Goal: Task Accomplishment & Management: Use online tool/utility

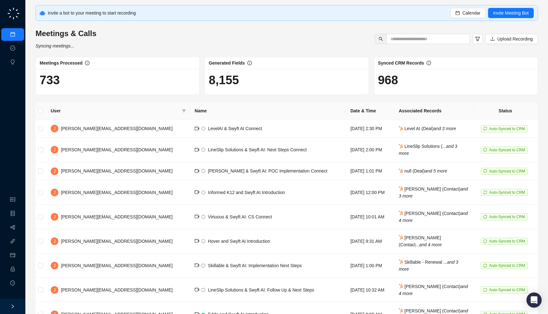
scroll to position [25, 0]
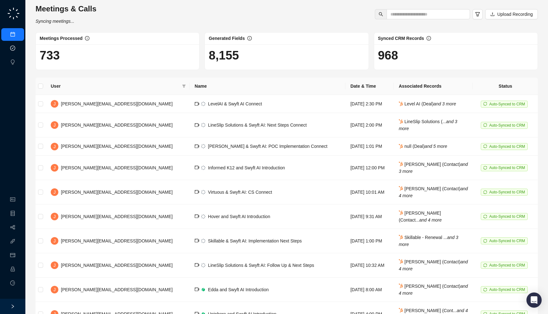
click at [18, 49] on link "Approval Tasks" at bounding box center [33, 48] width 30 height 5
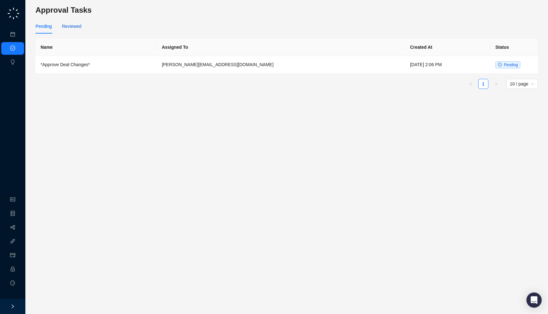
click at [75, 27] on div "Reviewed" at bounding box center [71, 26] width 19 height 7
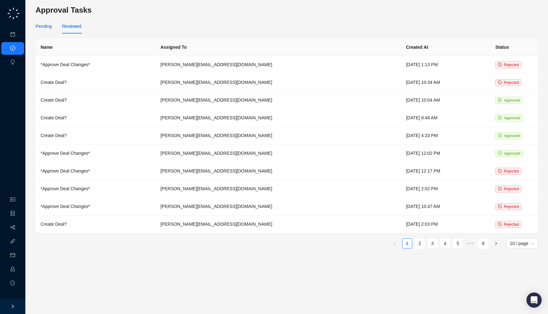
click at [51, 29] on div "Pending" at bounding box center [43, 26] width 16 height 7
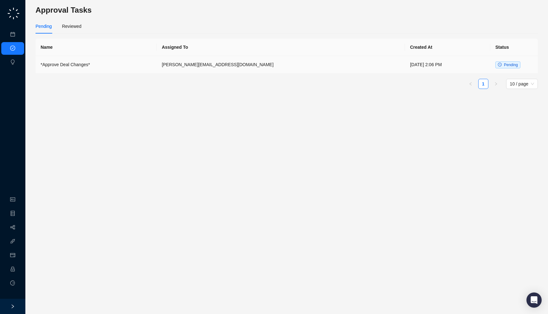
click at [157, 62] on td "*Approve Deal Changes*" at bounding box center [95, 65] width 121 height 18
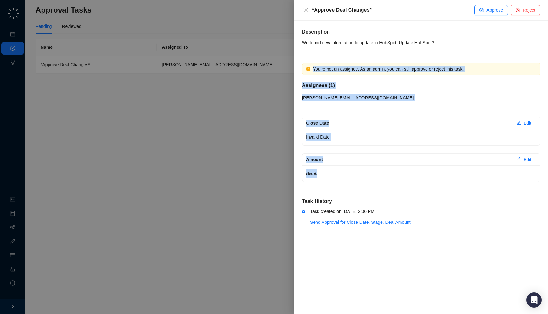
drag, startPoint x: 336, startPoint y: 179, endPoint x: 323, endPoint y: 58, distance: 121.4
click at [323, 58] on div "Description We found new information to update in HubSpot. Update HubSpot? You'…" at bounding box center [421, 131] width 238 height 206
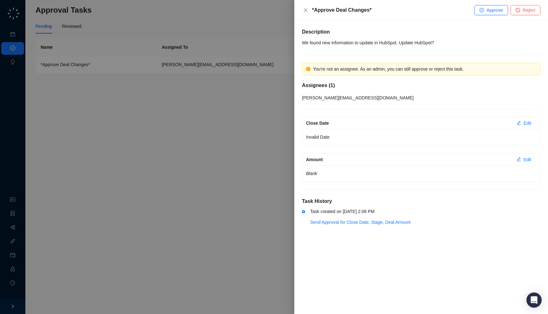
drag, startPoint x: 347, startPoint y: 98, endPoint x: 325, endPoint y: 104, distance: 22.5
click at [347, 98] on div "[PERSON_NAME][EMAIL_ADDRESS][DOMAIN_NAME]" at bounding box center [421, 97] width 238 height 7
click at [262, 105] on div at bounding box center [274, 157] width 548 height 314
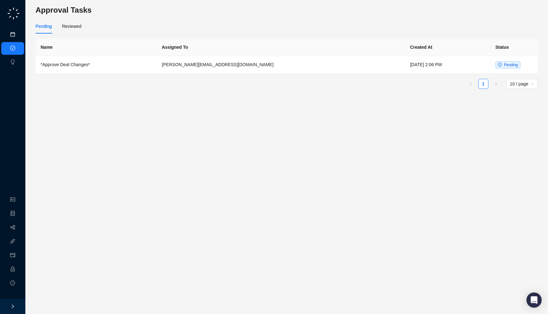
click at [18, 37] on link "Meetings & Calls" at bounding box center [34, 34] width 33 height 5
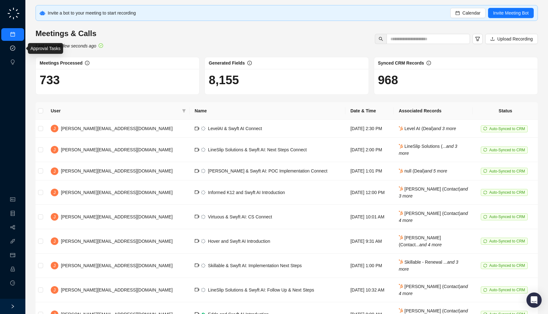
click at [18, 47] on link "Approval Tasks" at bounding box center [33, 48] width 30 height 5
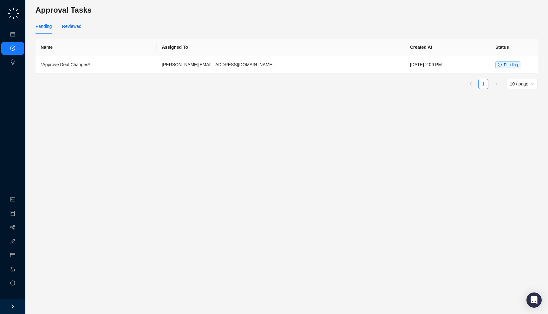
click at [80, 29] on div "Reviewed" at bounding box center [71, 26] width 19 height 7
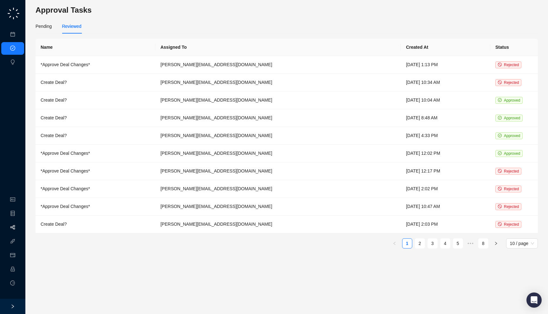
click at [18, 226] on link "Workflows" at bounding box center [28, 227] width 20 height 5
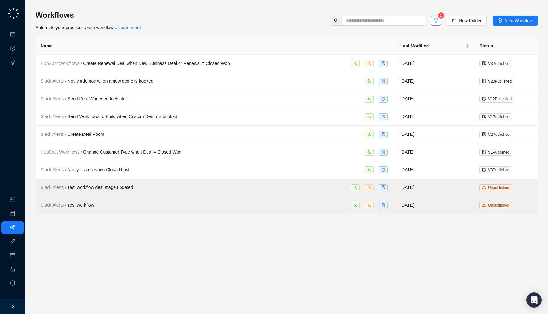
click at [436, 22] on button "button" at bounding box center [436, 21] width 10 height 10
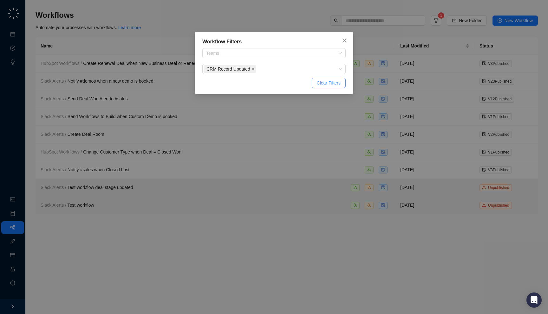
click at [334, 85] on span "Clear Filters" at bounding box center [329, 83] width 24 height 7
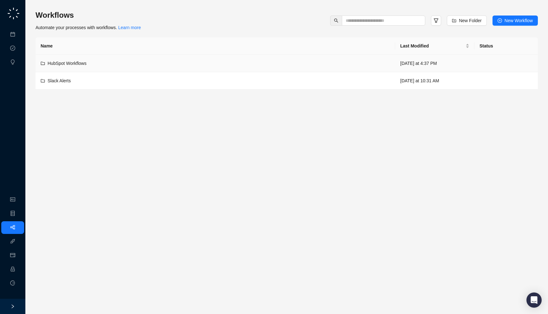
click at [158, 61] on div "HubSpot Workflows" at bounding box center [215, 63] width 349 height 7
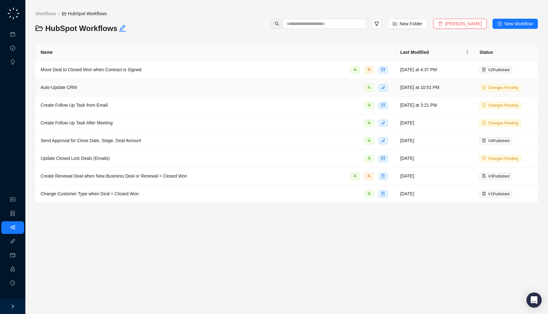
click at [161, 80] on td "Auto-Update CRM" at bounding box center [214, 88] width 359 height 18
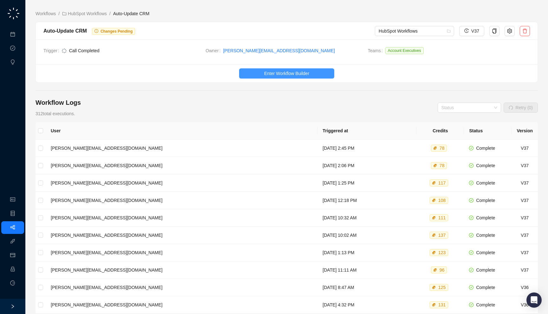
click at [267, 73] on span "Enter Workflow Builder" at bounding box center [286, 73] width 45 height 7
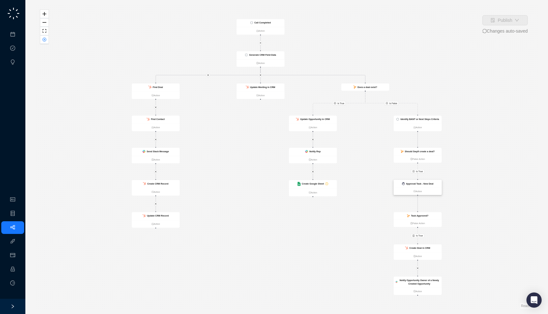
click at [425, 183] on strong "Approval Task - New Deal" at bounding box center [419, 184] width 27 height 3
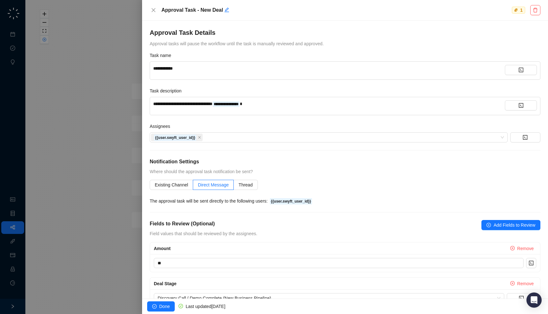
click at [132, 165] on div at bounding box center [274, 157] width 548 height 314
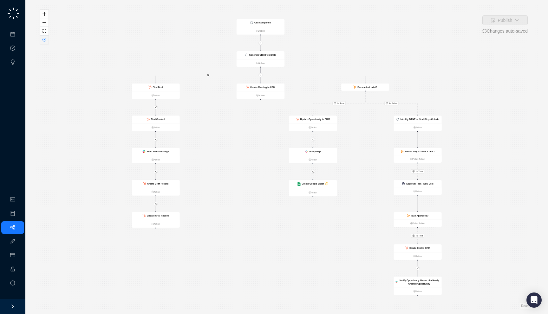
click at [48, 38] on button "button" at bounding box center [44, 39] width 8 height 9
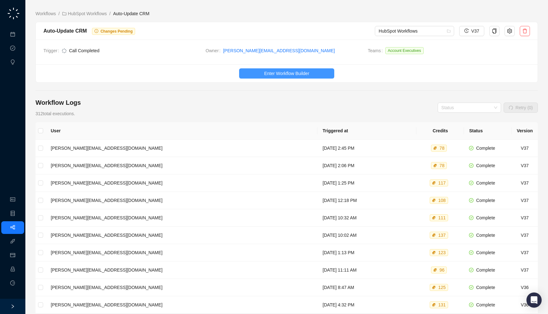
click at [275, 70] on span "Enter Workflow Builder" at bounding box center [286, 73] width 45 height 7
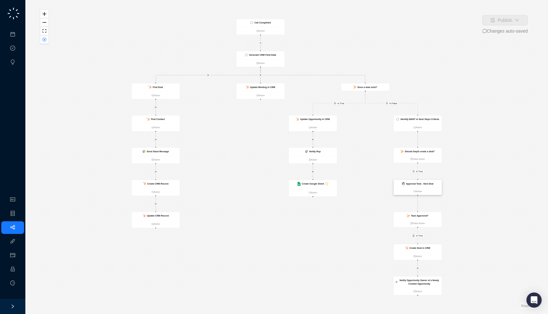
click at [421, 185] on div "Approval Task - New Deal" at bounding box center [419, 183] width 27 height 3
click at [47, 41] on button "button" at bounding box center [44, 39] width 8 height 9
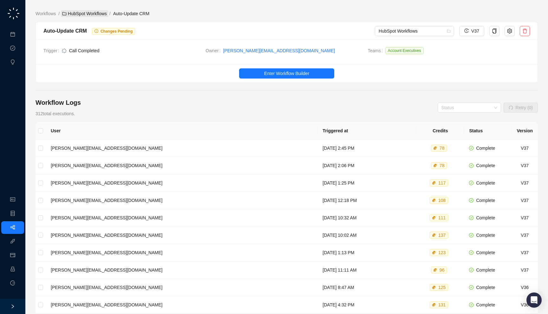
click at [74, 15] on link "HubSpot Workflows" at bounding box center [84, 13] width 47 height 7
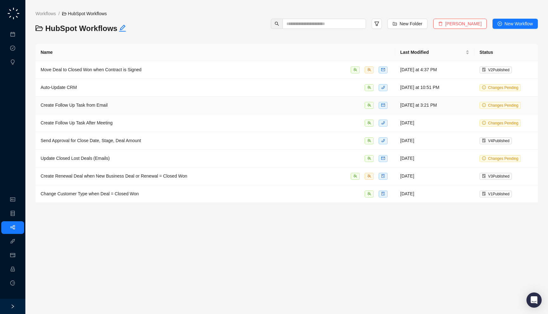
click at [115, 108] on td "Create Follow Up Task from Email" at bounding box center [214, 106] width 359 height 18
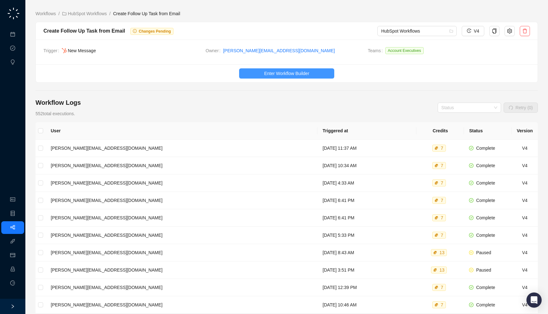
click at [266, 76] on span "Enter Workflow Builder" at bounding box center [286, 73] width 45 height 7
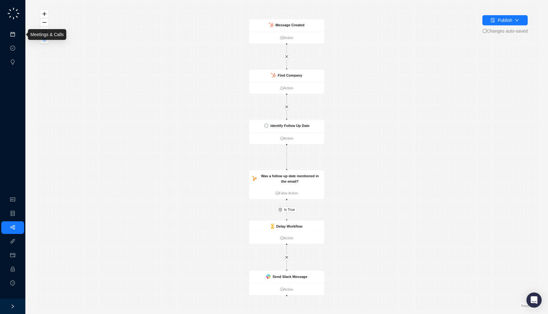
click at [18, 35] on link "Meetings & Calls" at bounding box center [34, 34] width 33 height 5
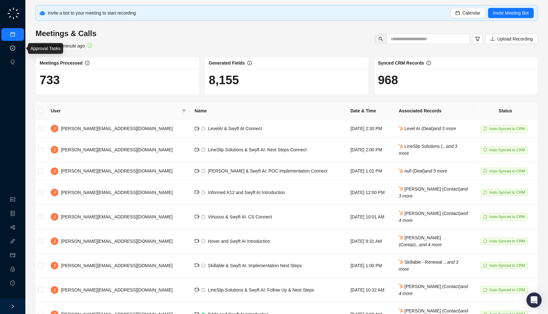
click at [18, 50] on link "Approval Tasks" at bounding box center [33, 48] width 30 height 5
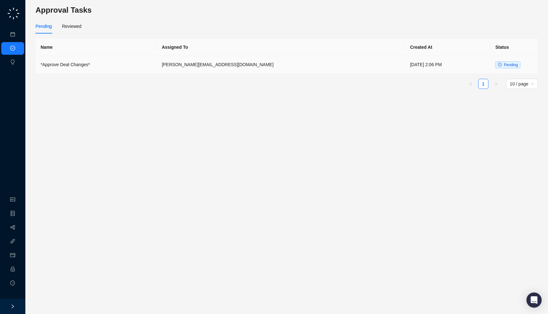
click at [81, 69] on td "*Approve Deal Changes*" at bounding box center [95, 65] width 121 height 18
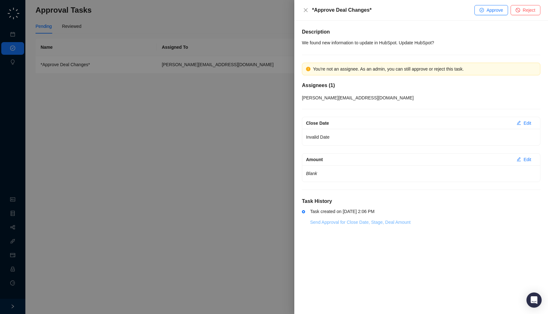
click at [330, 223] on link "Send Approval for Close Date, Stage, Deal Amount" at bounding box center [360, 222] width 100 height 5
drag, startPoint x: 39, startPoint y: 72, endPoint x: 19, endPoint y: 66, distance: 20.5
click at [39, 72] on div at bounding box center [274, 157] width 548 height 314
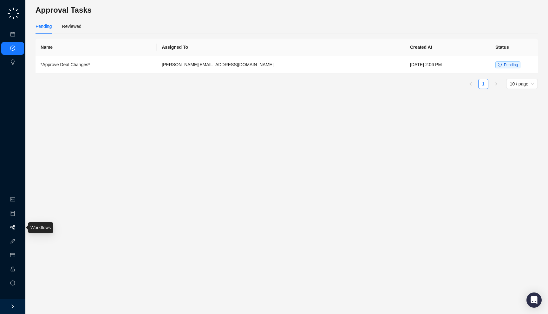
click at [18, 230] on link "Workflows" at bounding box center [28, 227] width 20 height 5
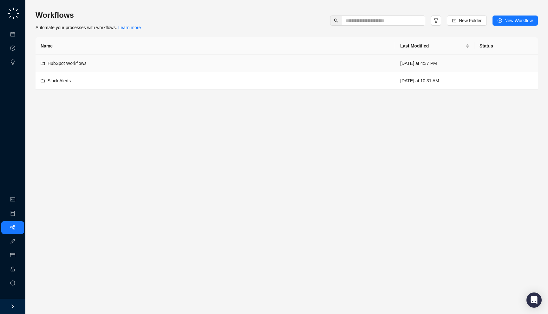
click at [138, 65] on div "HubSpot Workflows" at bounding box center [215, 63] width 349 height 7
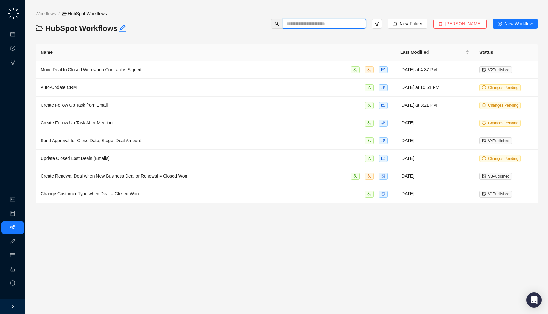
click at [306, 24] on input "text" at bounding box center [321, 23] width 71 height 7
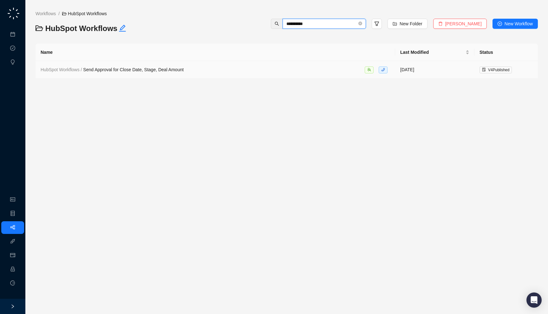
type input "**********"
click at [277, 65] on td "HubSpot Workflows / Send Approval for Close Date, Stage, Deal Amount" at bounding box center [214, 70] width 359 height 18
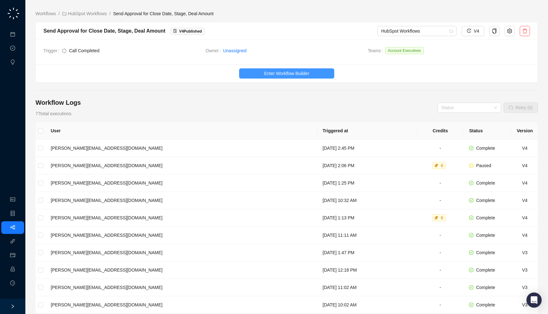
click at [297, 75] on span "Enter Workflow Builder" at bounding box center [286, 73] width 45 height 7
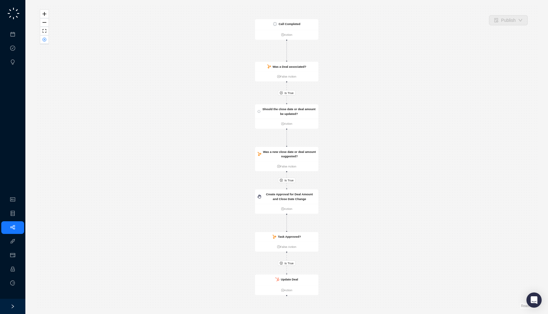
click at [319, 198] on div "Is True Is True Is True Call Completed Action Was a Deal associated? False Acti…" at bounding box center [286, 157] width 502 height 304
click at [307, 200] on div "Create Approval for Deal Amount and Close Date Change" at bounding box center [289, 197] width 53 height 10
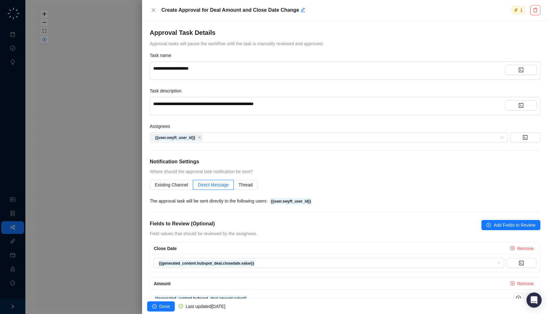
click at [241, 70] on div "**********" at bounding box center [328, 68] width 351 height 7
click at [155, 68] on span "**********" at bounding box center [170, 68] width 34 height 4
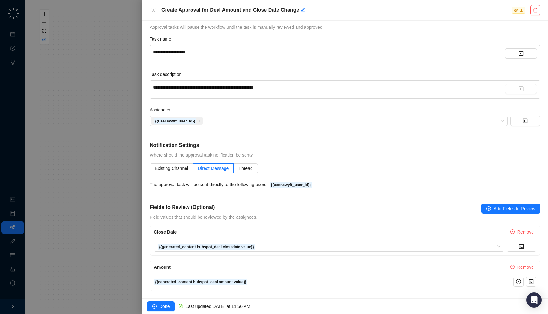
click at [121, 174] on div at bounding box center [274, 157] width 548 height 314
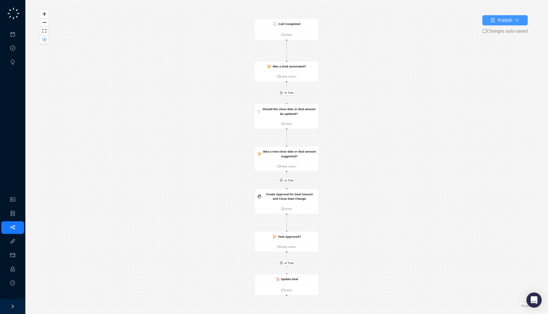
click at [502, 22] on div "Publish" at bounding box center [504, 20] width 15 height 7
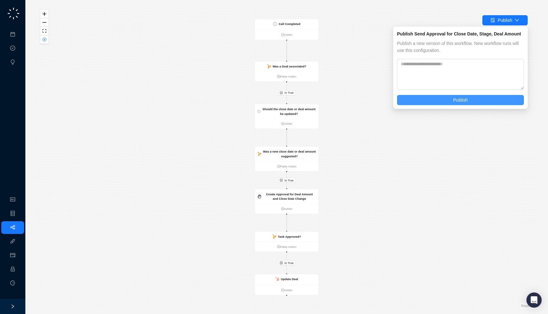
click at [475, 100] on button "Publish" at bounding box center [460, 100] width 127 height 10
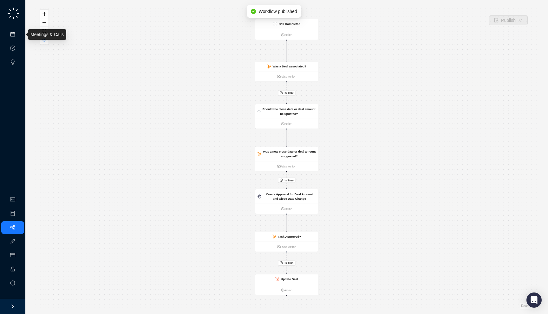
click at [19, 32] on link "Meetings & Calls" at bounding box center [34, 34] width 33 height 5
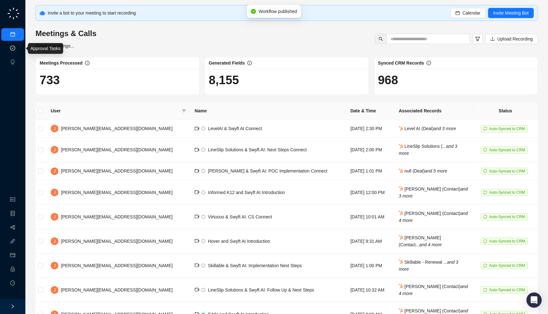
click at [18, 47] on link "Approval Tasks" at bounding box center [33, 48] width 30 height 5
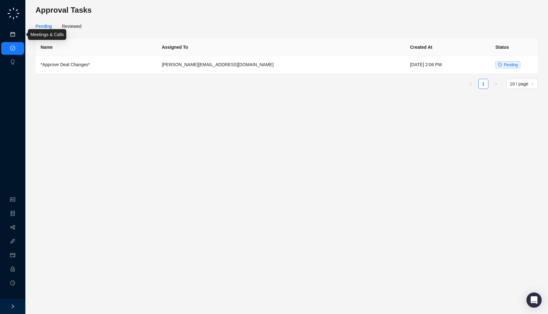
click at [18, 37] on link "Meetings & Calls" at bounding box center [34, 34] width 33 height 5
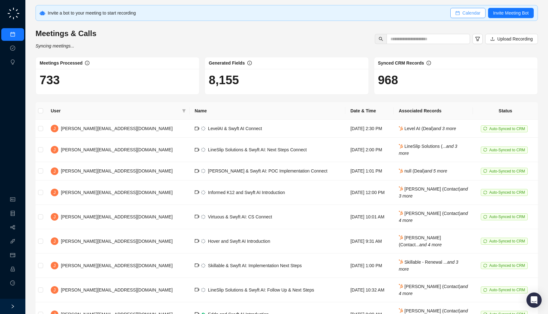
click at [459, 12] on button "Calendar" at bounding box center [467, 13] width 35 height 10
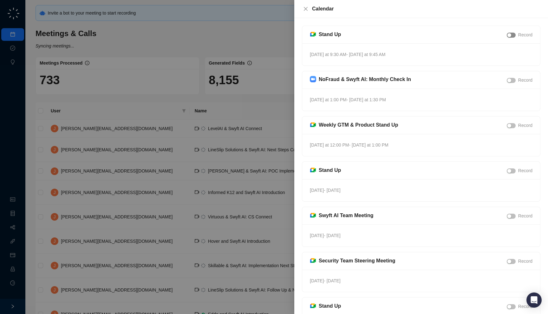
click at [513, 37] on span "button" at bounding box center [510, 35] width 9 height 5
click at [513, 37] on div "button" at bounding box center [513, 35] width 4 height 4
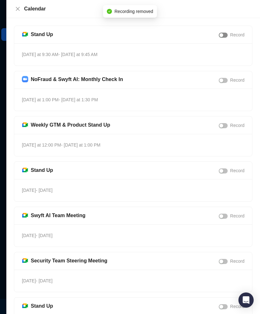
click at [223, 34] on span "button" at bounding box center [223, 35] width 9 height 5
click at [222, 37] on button "button" at bounding box center [223, 35] width 9 height 5
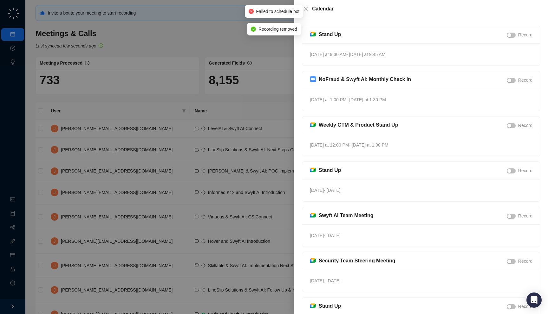
click at [227, 98] on div at bounding box center [274, 157] width 548 height 314
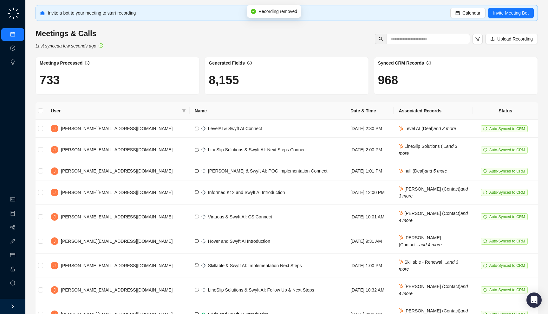
drag, startPoint x: 277, startPoint y: 87, endPoint x: 277, endPoint y: 94, distance: 6.7
click at [277, 94] on div "8,155" at bounding box center [286, 81] width 163 height 25
drag, startPoint x: 138, startPoint y: 57, endPoint x: 127, endPoint y: 54, distance: 11.4
click at [127, 54] on div "Invite a bot to your meeting to start recording Calendar Invite Meeting Bot Mee…" at bounding box center [286, 188] width 502 height 367
click at [18, 47] on link "Approval Tasks" at bounding box center [33, 48] width 30 height 5
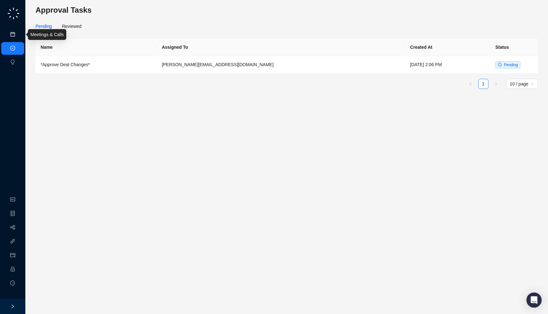
click at [18, 34] on link "Meetings & Calls" at bounding box center [34, 34] width 33 height 5
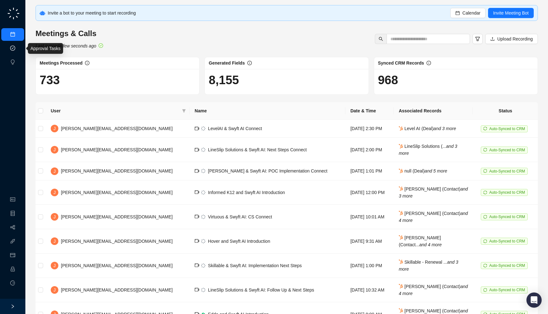
click at [18, 48] on link "Approval Tasks" at bounding box center [33, 48] width 30 height 5
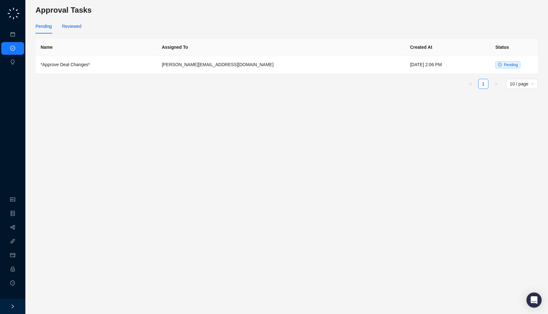
click at [69, 27] on div "Reviewed" at bounding box center [71, 26] width 19 height 7
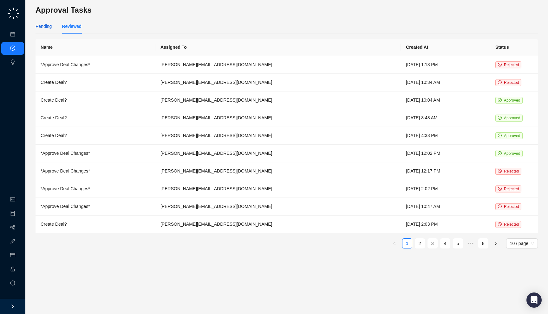
click at [44, 24] on div "Pending" at bounding box center [43, 26] width 16 height 7
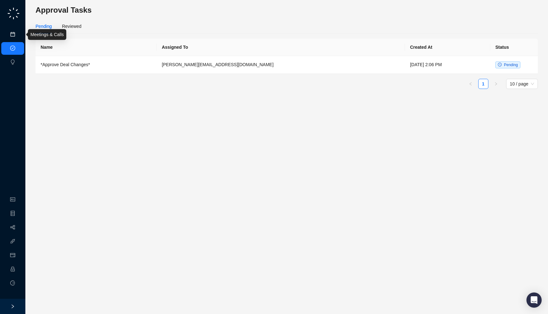
click at [18, 37] on link "Meetings & Calls" at bounding box center [34, 34] width 33 height 5
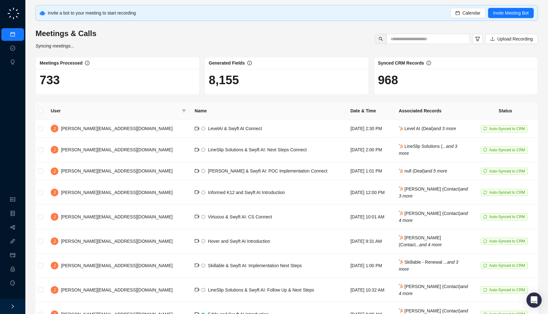
drag, startPoint x: 130, startPoint y: 51, endPoint x: 129, endPoint y: 47, distance: 4.4
click at [129, 47] on div "Invite a bot to your meeting to start recording Calendar Invite Meeting Bot Mee…" at bounding box center [286, 188] width 502 height 367
click at [18, 65] on link "Insights" at bounding box center [25, 62] width 15 height 5
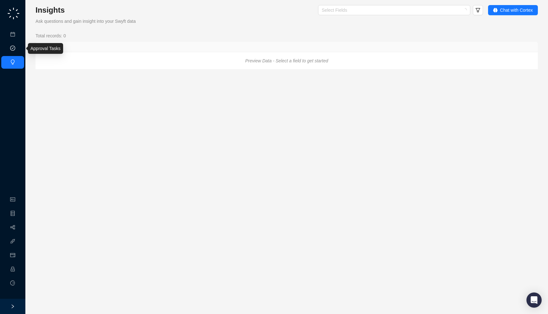
click at [18, 47] on link "Approval Tasks" at bounding box center [33, 48] width 30 height 5
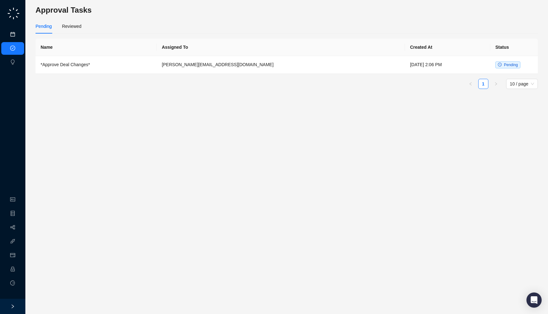
click at [18, 37] on link "Meetings & Calls" at bounding box center [34, 34] width 33 height 5
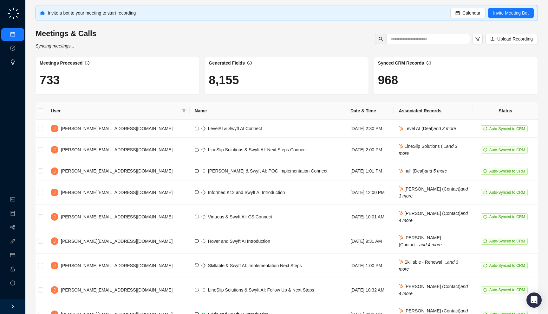
click at [18, 60] on link "Insights" at bounding box center [25, 62] width 15 height 5
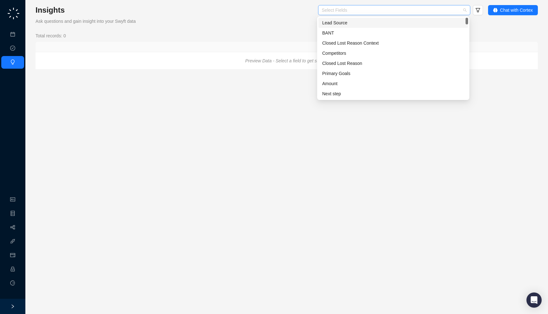
click at [340, 14] on div "Select Fields" at bounding box center [394, 10] width 152 height 10
click at [343, 81] on div "Amount" at bounding box center [393, 83] width 142 height 7
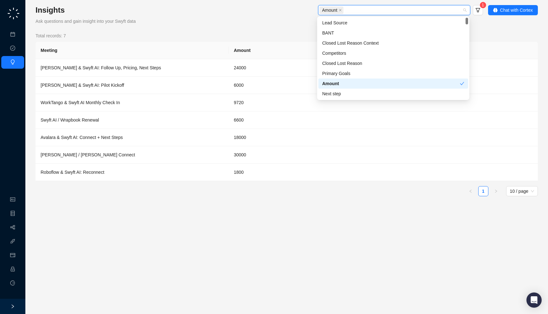
click at [336, 82] on div "Amount" at bounding box center [391, 83] width 138 height 7
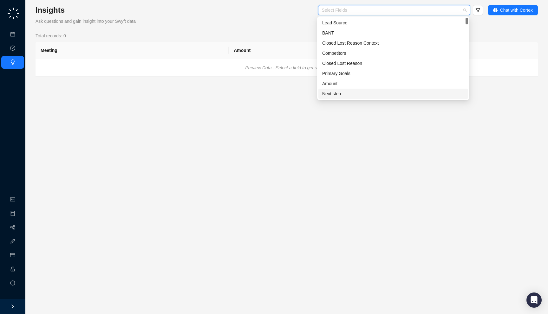
click at [336, 95] on div "Next step" at bounding box center [393, 93] width 142 height 7
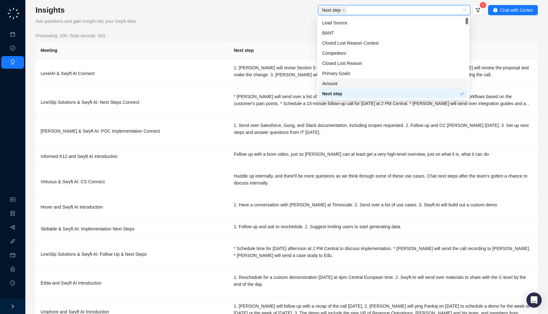
click at [337, 84] on div "Amount" at bounding box center [393, 83] width 142 height 7
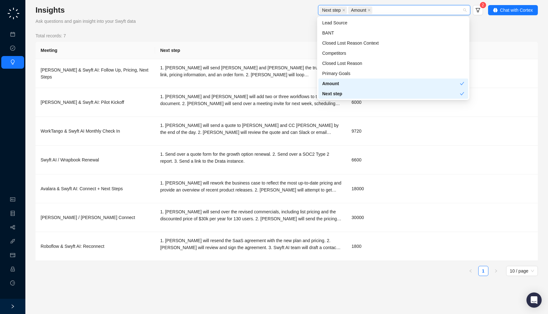
click at [337, 84] on div "Amount" at bounding box center [391, 83] width 138 height 7
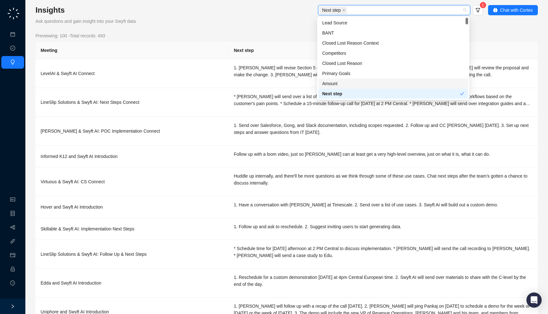
click at [233, 3] on div "Insights Ask questions and gain insight into your Swyft data Next step 1 Chat w…" at bounding box center [286, 176] width 522 height 352
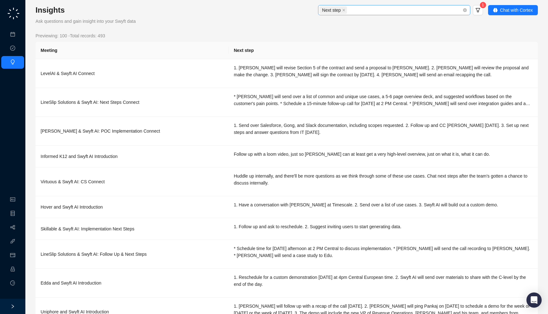
click at [368, 9] on div "Next step" at bounding box center [390, 10] width 143 height 9
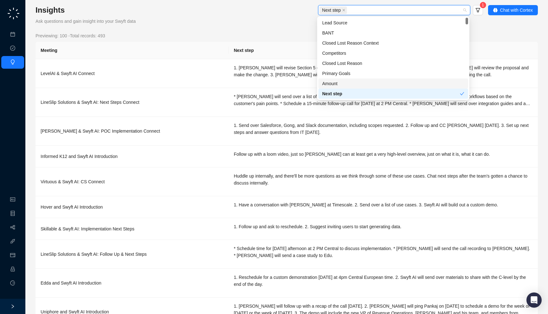
click at [354, 80] on div "Amount" at bounding box center [393, 84] width 150 height 10
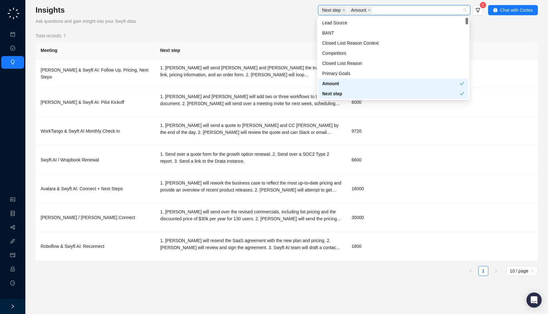
click at [354, 80] on div "Amount" at bounding box center [393, 84] width 150 height 10
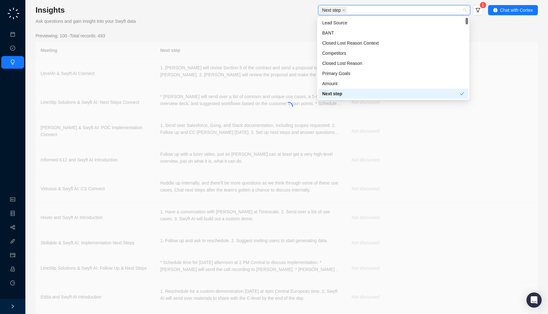
click at [354, 92] on div "Next step" at bounding box center [391, 93] width 138 height 7
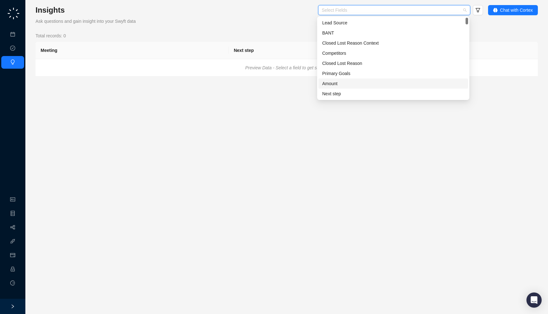
click at [277, 41] on div "Total records: 0 Meeting Next step Preview Data - Select a field to get started" at bounding box center [286, 54] width 502 height 44
